Goal: Information Seeking & Learning: Compare options

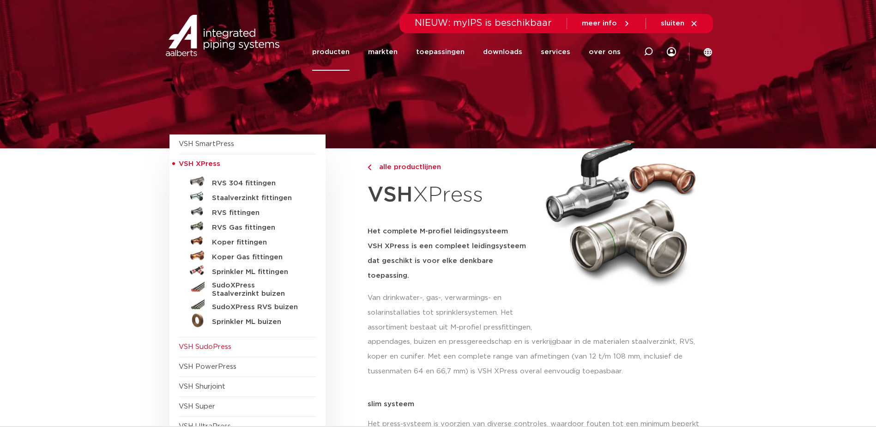
click at [204, 345] on span "VSH SudoPress" at bounding box center [205, 346] width 53 height 7
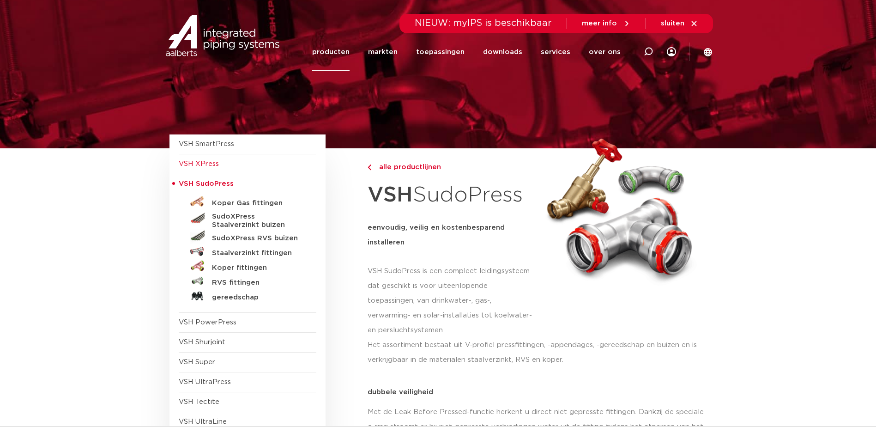
click at [208, 164] on span "VSH XPress" at bounding box center [199, 163] width 40 height 7
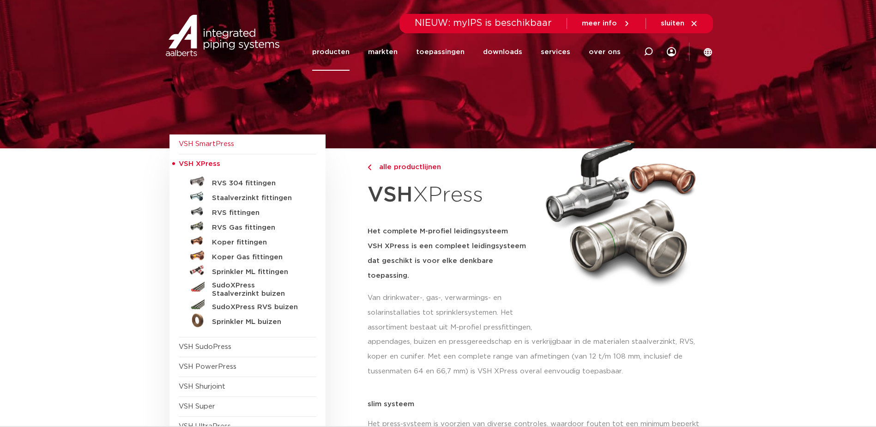
click at [217, 143] on span "VSH SmartPress" at bounding box center [206, 143] width 55 height 7
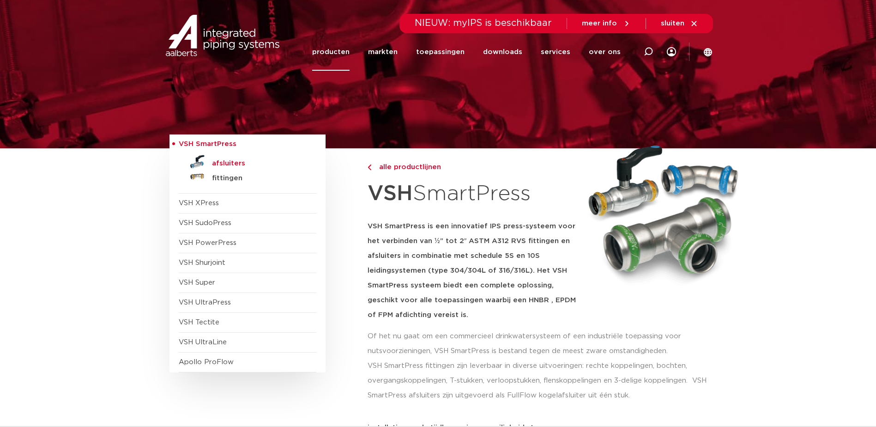
click at [218, 164] on h5 "afsluiters" at bounding box center [257, 163] width 91 height 8
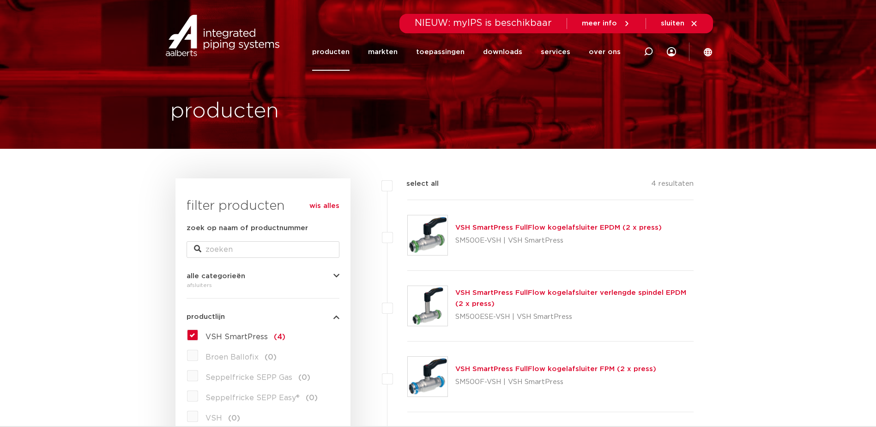
click at [592, 227] on link "VSH SmartPress FullFlow kogelafsluiter EPDM (2 x press)" at bounding box center [558, 227] width 206 height 7
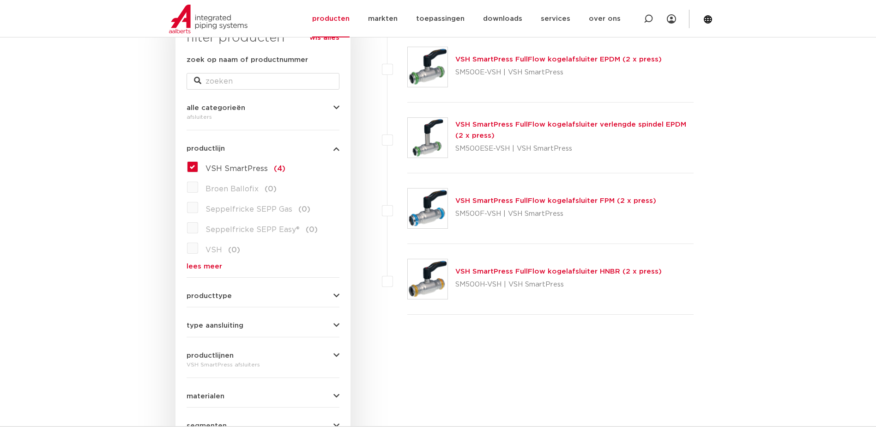
scroll to position [185, 0]
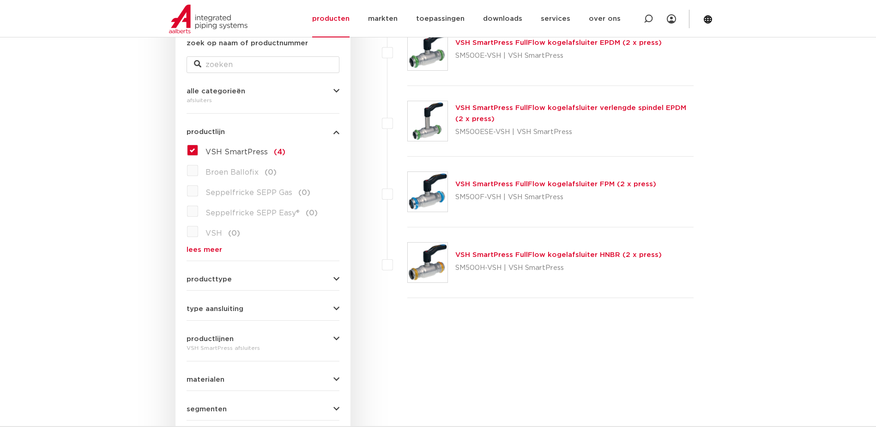
click at [338, 279] on icon "button" at bounding box center [336, 279] width 6 height 7
click at [333, 133] on icon "button" at bounding box center [336, 131] width 6 height 7
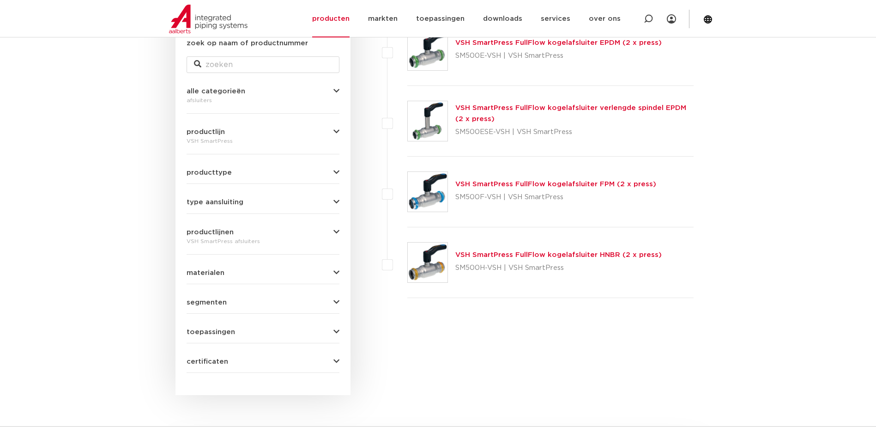
click at [333, 91] on icon "button" at bounding box center [336, 91] width 6 height 7
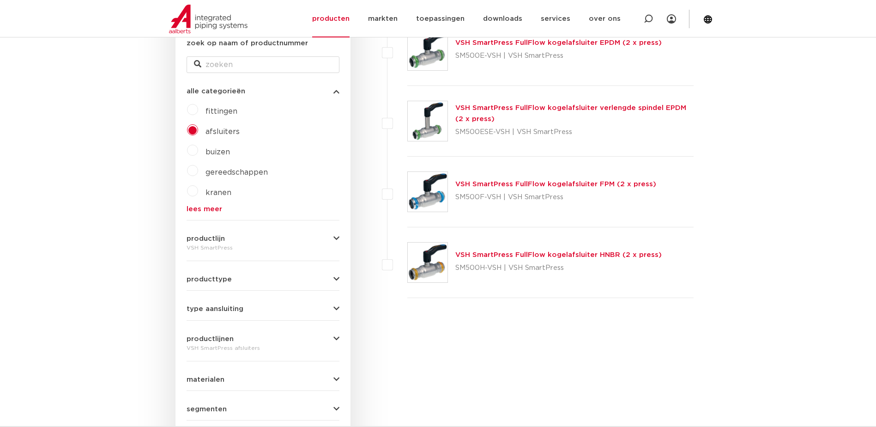
click at [226, 110] on span "fittingen" at bounding box center [221, 111] width 32 height 7
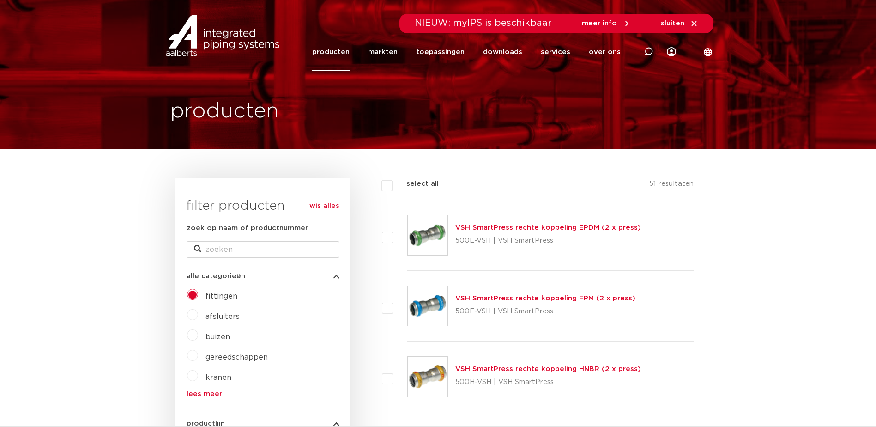
click at [339, 53] on link "producten" at bounding box center [330, 51] width 37 height 37
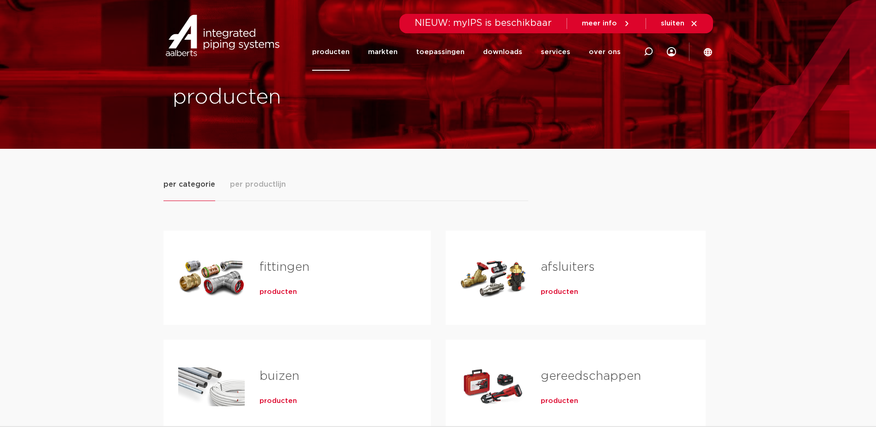
click at [554, 291] on span "producten" at bounding box center [559, 291] width 37 height 9
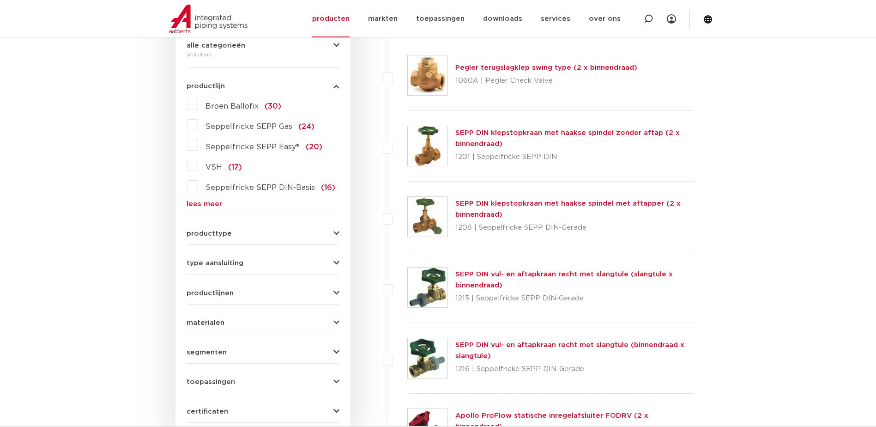
scroll to position [231, 0]
click at [336, 230] on icon "button" at bounding box center [336, 232] width 6 height 7
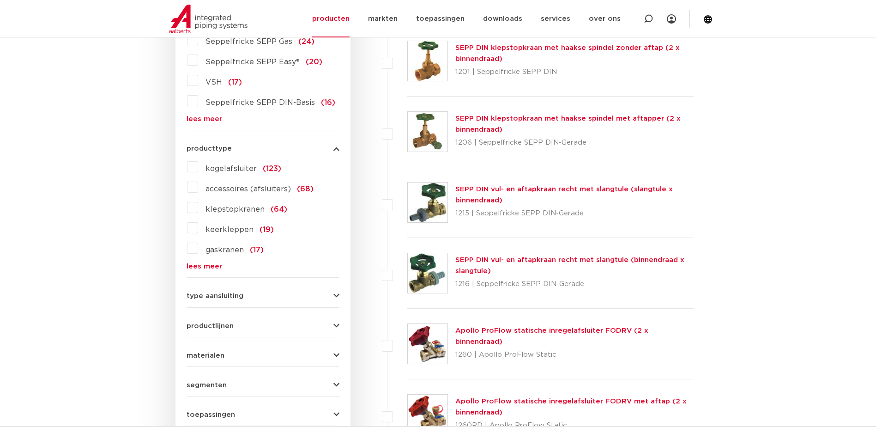
scroll to position [323, 0]
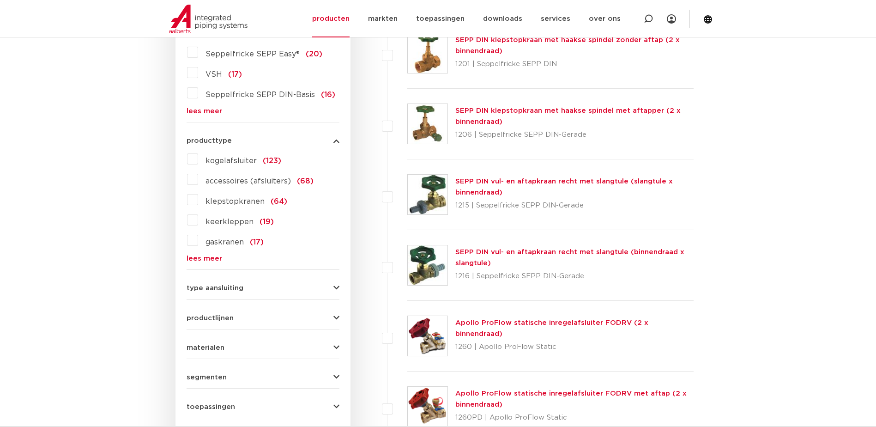
click at [337, 318] on icon "button" at bounding box center [336, 317] width 6 height 7
click at [222, 339] on span "VSH SmartPress" at bounding box center [236, 337] width 62 height 7
click at [238, 379] on span "VSH XPress" at bounding box center [227, 378] width 45 height 7
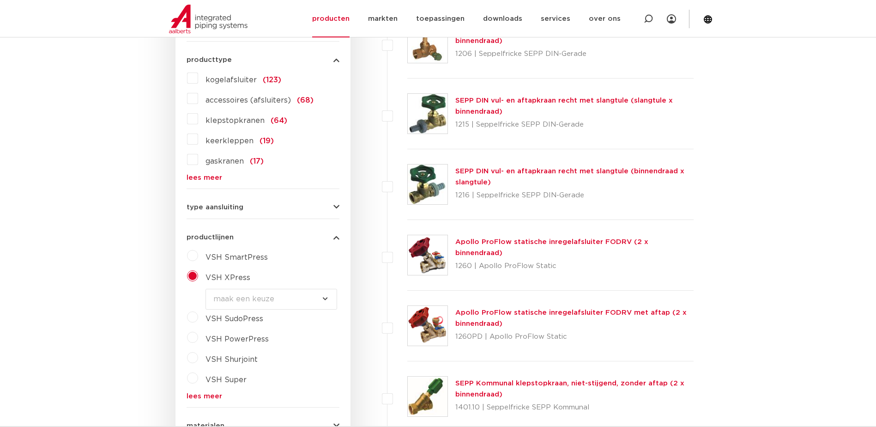
scroll to position [416, 0]
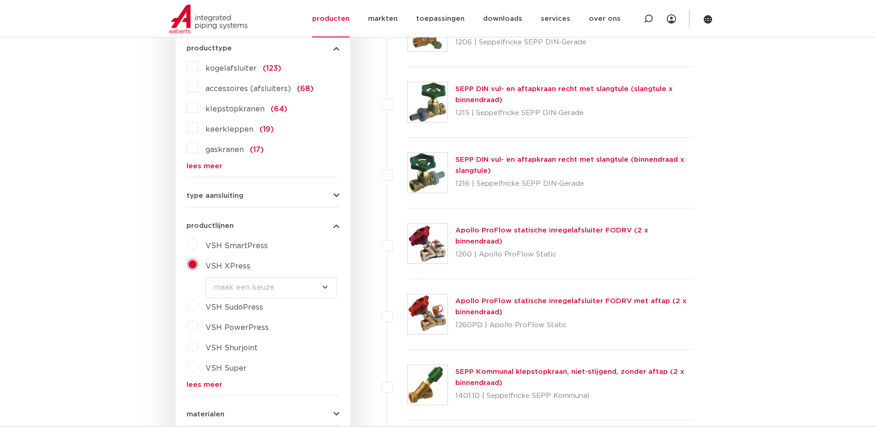
click at [238, 307] on span "VSH SudoPress" at bounding box center [234, 306] width 58 height 7
click at [270, 309] on select "maak een keuze VSH SudoPress Koper Gas fittingen VSH SudoXPress Staalverzinkt b…" at bounding box center [271, 307] width 132 height 21
click at [272, 262] on div "VSH XPress" at bounding box center [268, 264] width 141 height 15
click at [278, 293] on select "maak een keuze VSH XPress RVS 304 fittingen VSH XPress Staalverzinkt fittingen …" at bounding box center [271, 287] width 132 height 21
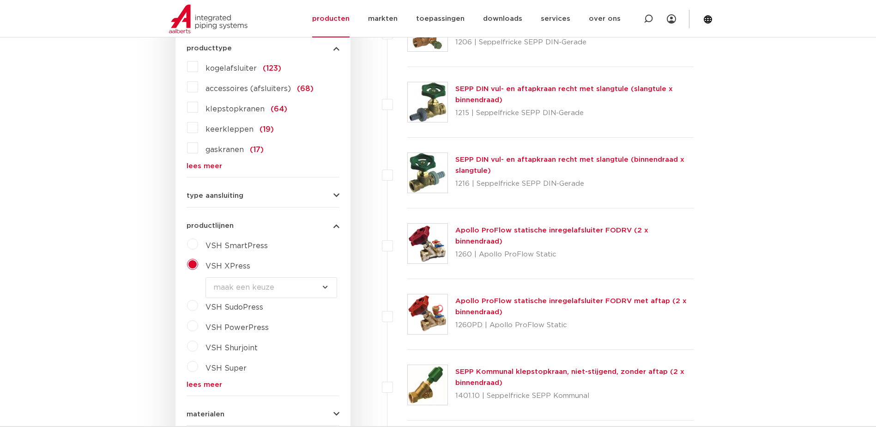
click at [325, 288] on select "maak een keuze VSH XPress RVS 304 fittingen VSH XPress Staalverzinkt fittingen …" at bounding box center [271, 287] width 132 height 21
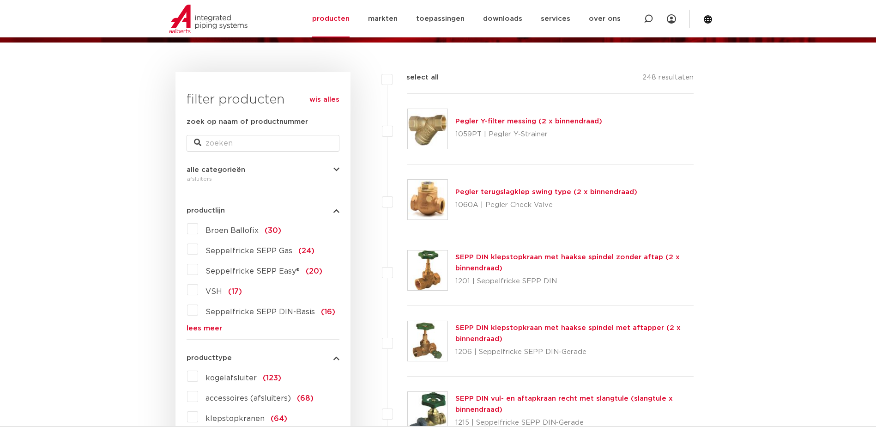
scroll to position [0, 0]
